Goal: Navigation & Orientation: Find specific page/section

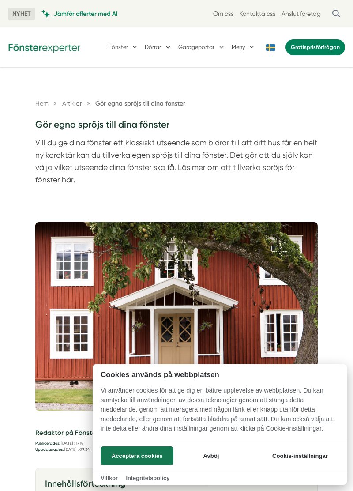
click at [150, 454] on button "Acceptera cookies" at bounding box center [137, 455] width 73 height 19
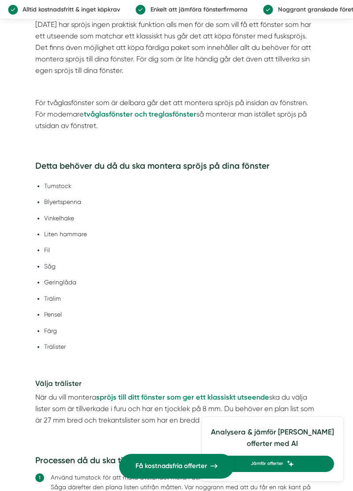
scroll to position [1319, 0]
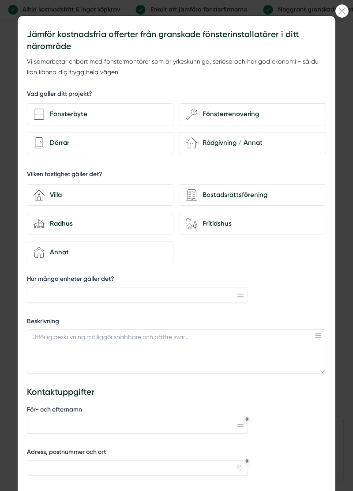
click at [343, 10] on icon at bounding box center [342, 10] width 12 height 5
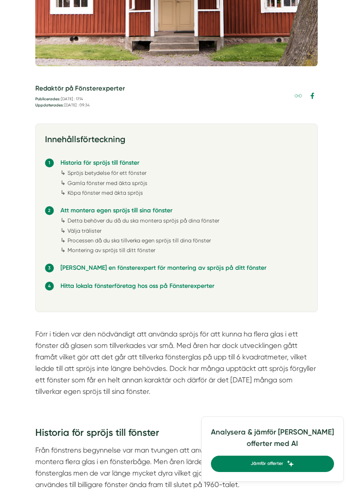
scroll to position [340, 0]
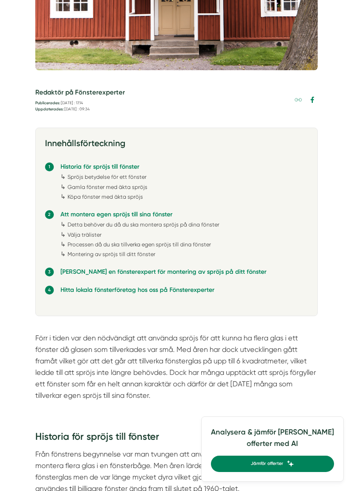
click at [206, 421] on div "Historia för spröjs till fönster Från fönstrens begynnelse var man tvungen att …" at bounding box center [176, 464] width 283 height 93
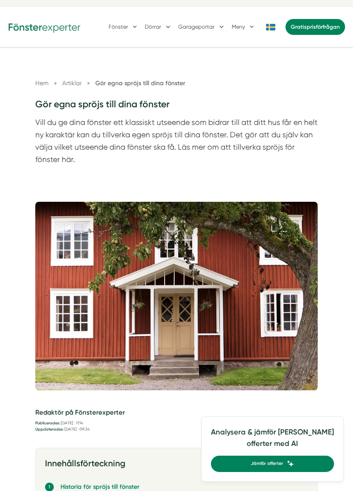
scroll to position [0, 0]
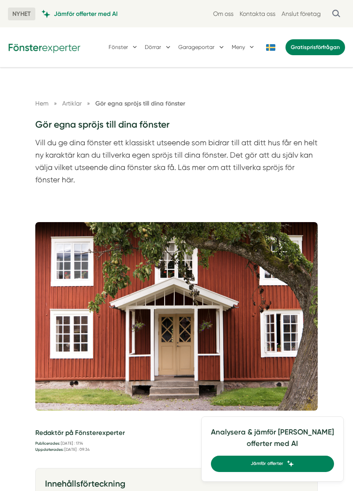
click at [123, 49] on button "Fönster" at bounding box center [124, 47] width 30 height 21
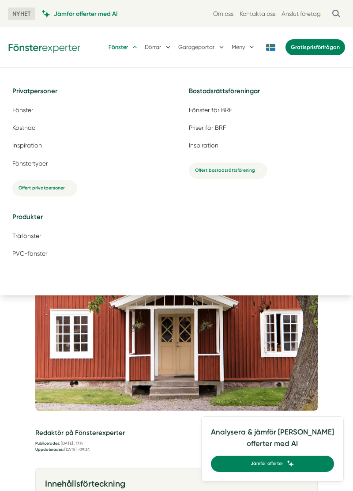
click at [162, 47] on button "Dörrar" at bounding box center [158, 47] width 27 height 21
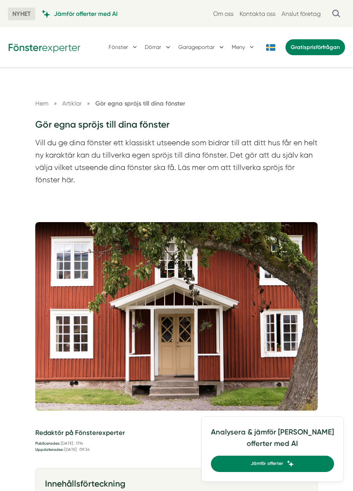
click at [165, 49] on button "Dörrar" at bounding box center [158, 47] width 27 height 21
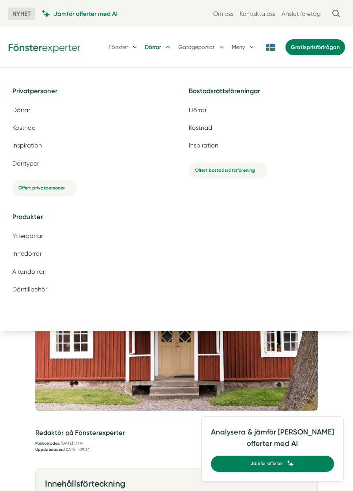
click at [25, 111] on span "Dörrar" at bounding box center [21, 110] width 18 height 8
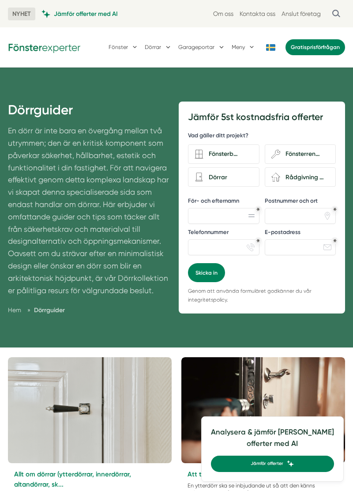
click at [224, 178] on div "Dörrar" at bounding box center [227, 177] width 49 height 11
click at [0, 0] on input "Dörrar" at bounding box center [0, 0] width 0 height 0
